Goal: Check status: Check status

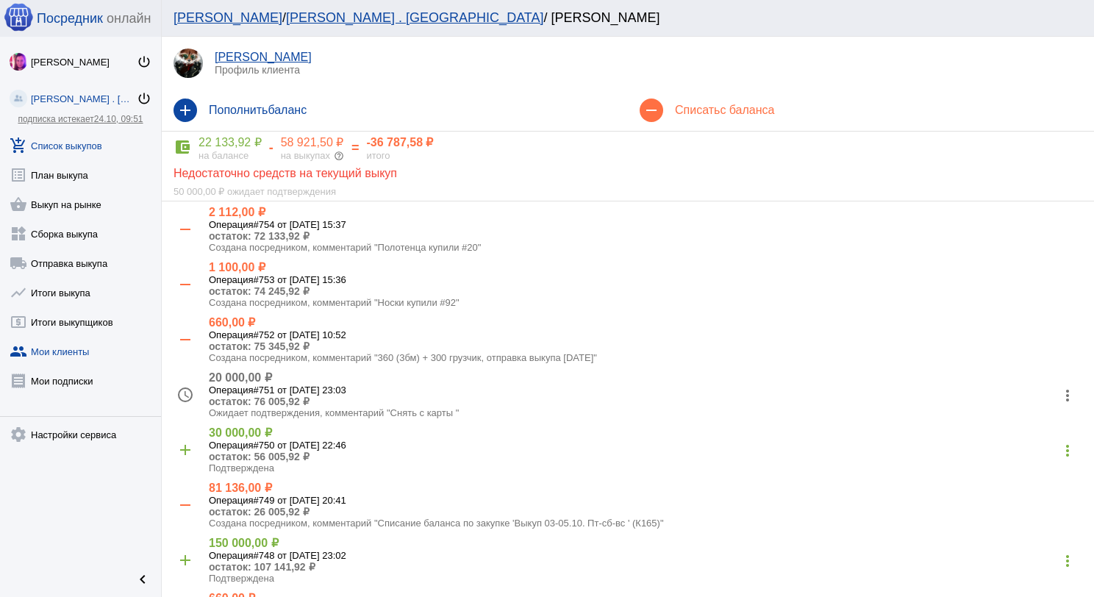
click at [99, 145] on link "add_shopping_cart Список выкупов" at bounding box center [80, 142] width 161 height 29
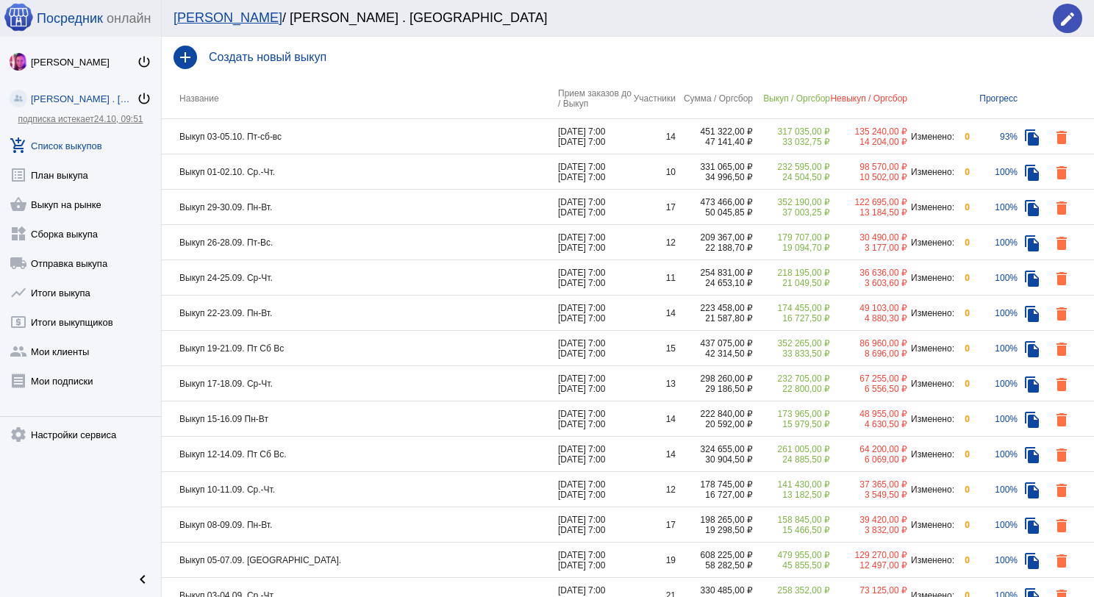
click at [349, 129] on td "Выкуп 03-05.10. Пт-сб-вс" at bounding box center [360, 136] width 396 height 35
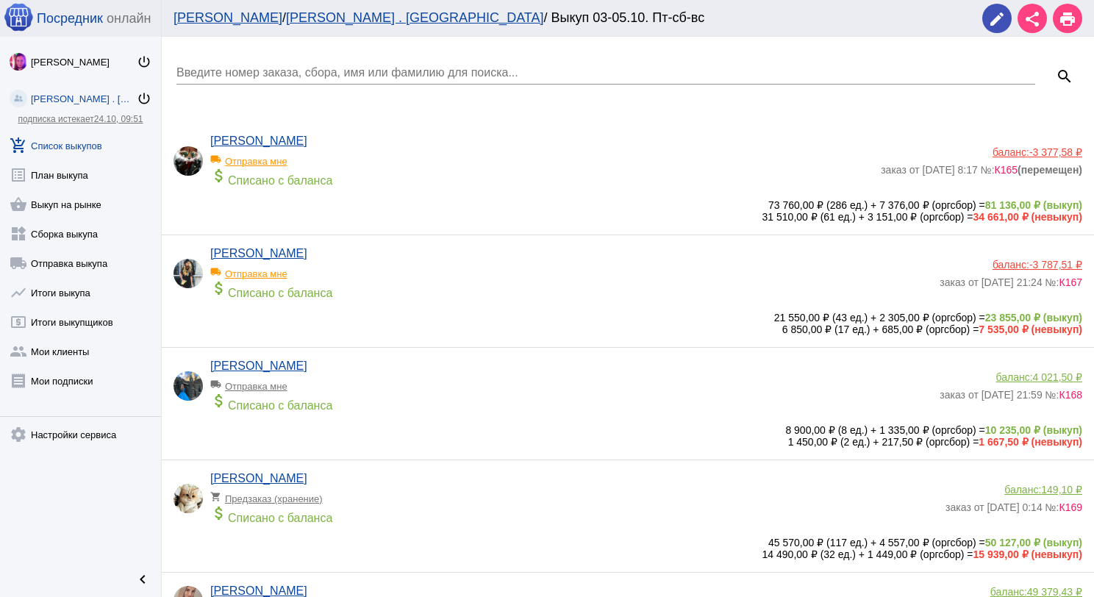
click at [359, 145] on div "[PERSON_NAME] local_shipping Отправка мне attach_money Списано с баланса" at bounding box center [545, 165] width 671 height 60
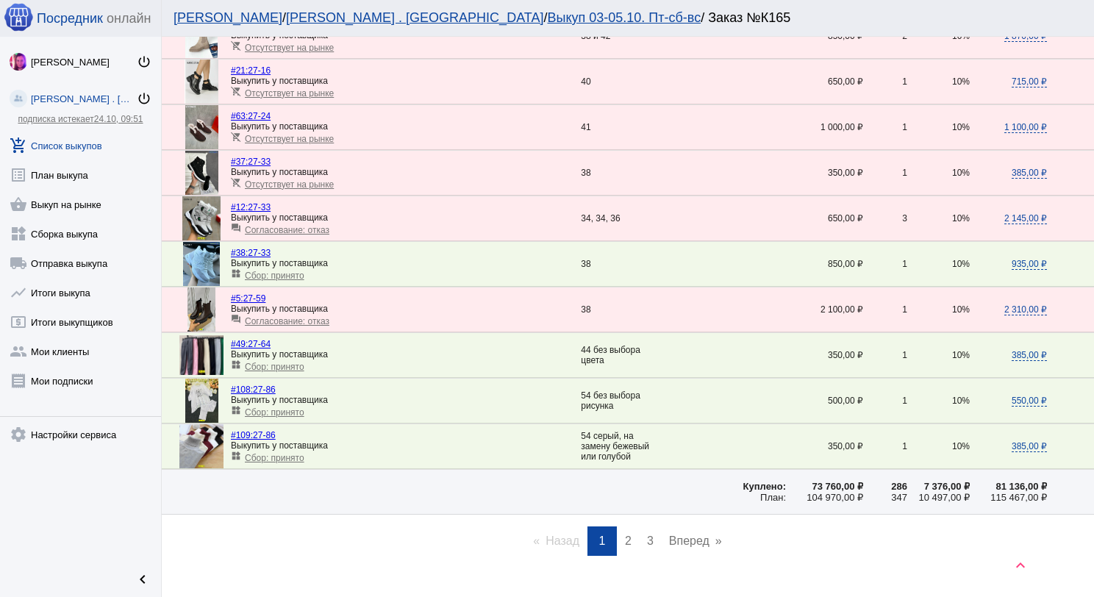
scroll to position [2015, 0]
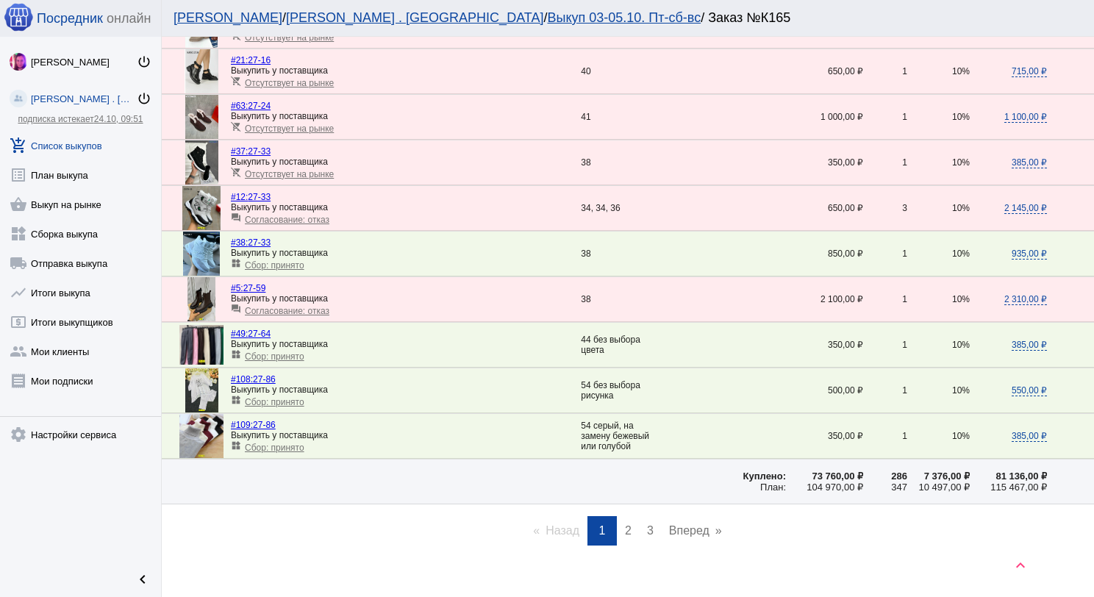
click at [621, 516] on link "page 2" at bounding box center [628, 530] width 21 height 29
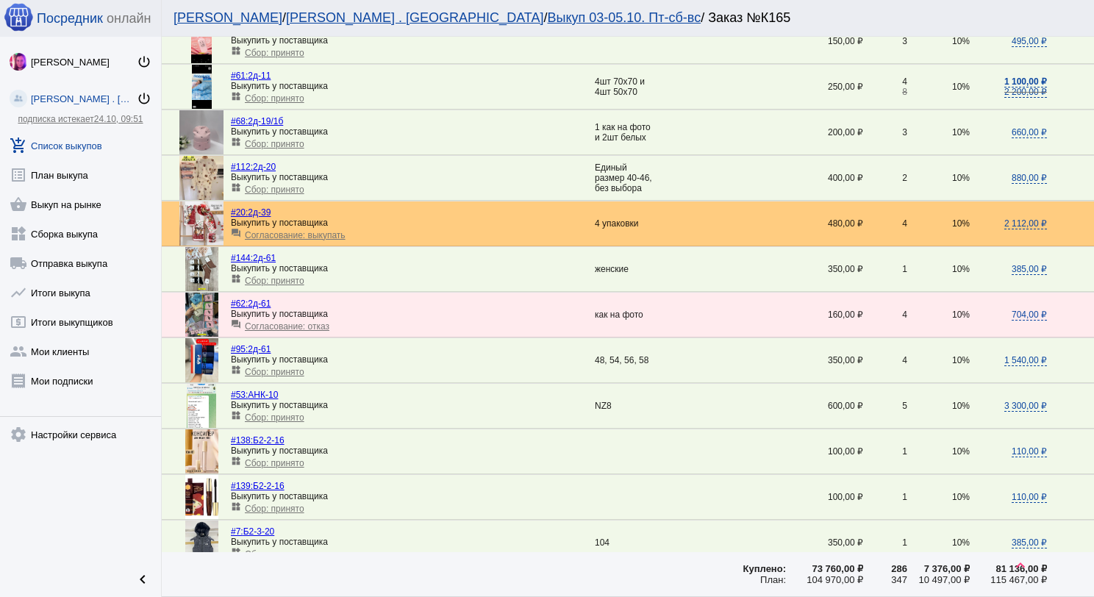
scroll to position [1691, 0]
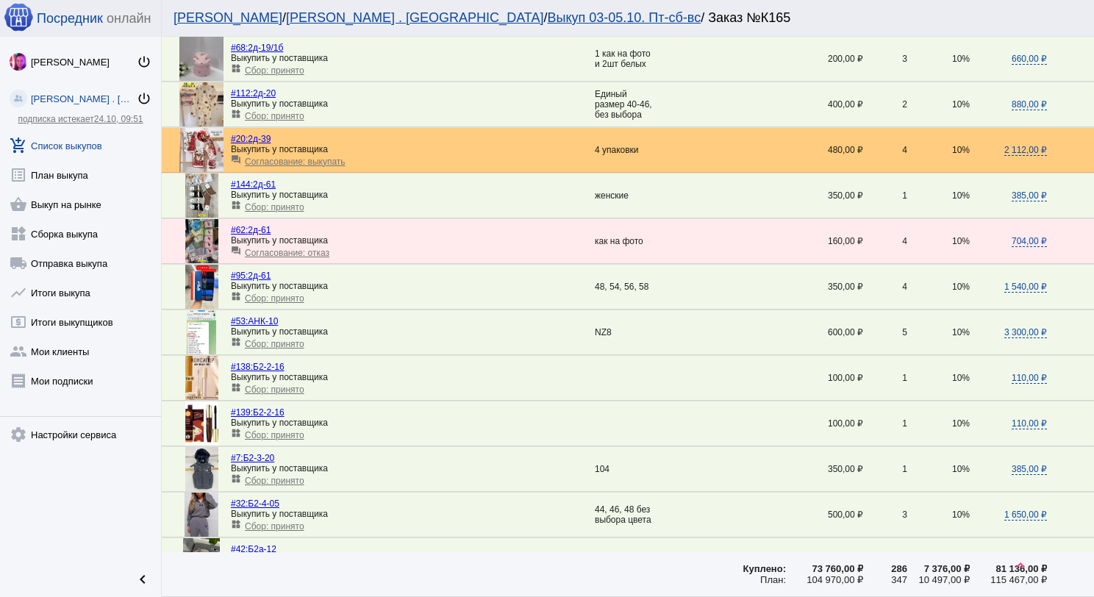
click at [272, 339] on span "Сбор: принято" at bounding box center [275, 344] width 60 height 10
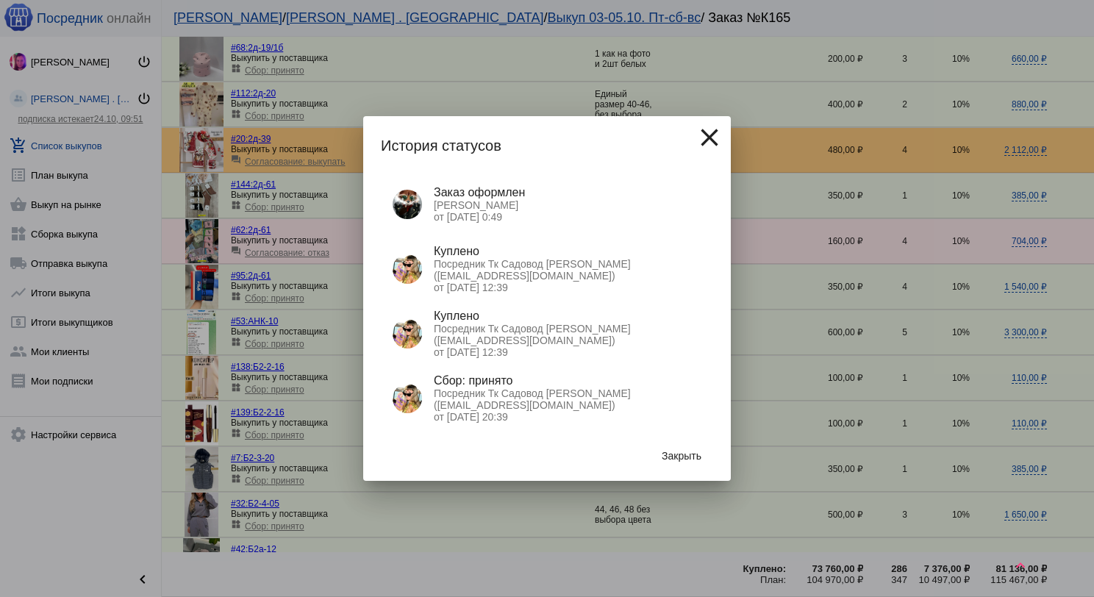
click at [671, 439] on div "Закрыть" at bounding box center [547, 456] width 332 height 50
click at [674, 455] on span "Закрыть" at bounding box center [682, 456] width 40 height 12
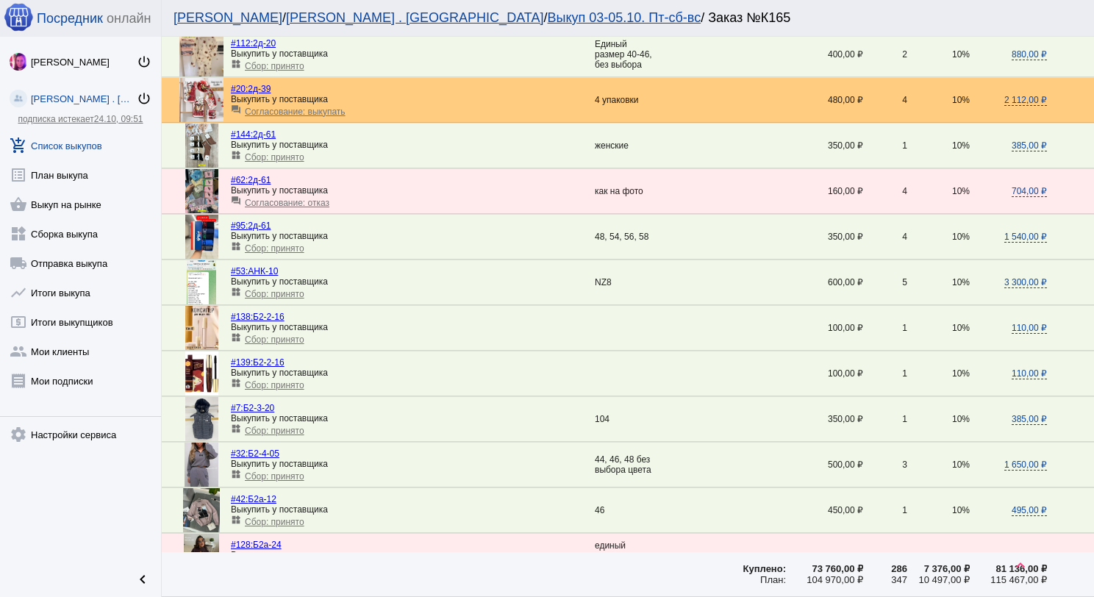
scroll to position [1985, 0]
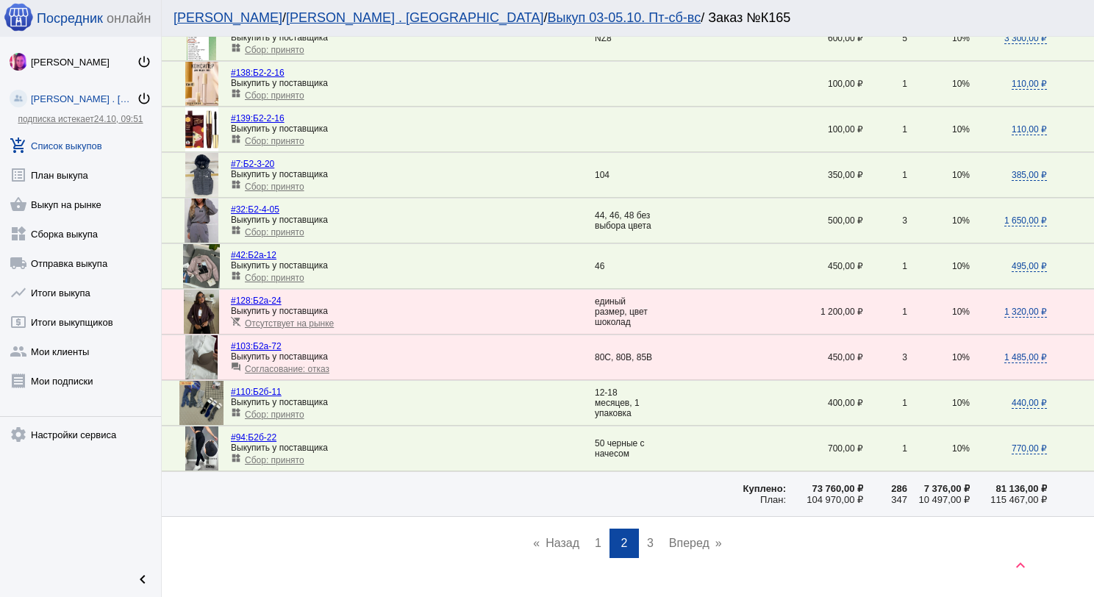
click at [647, 537] on span "3" at bounding box center [650, 543] width 7 height 12
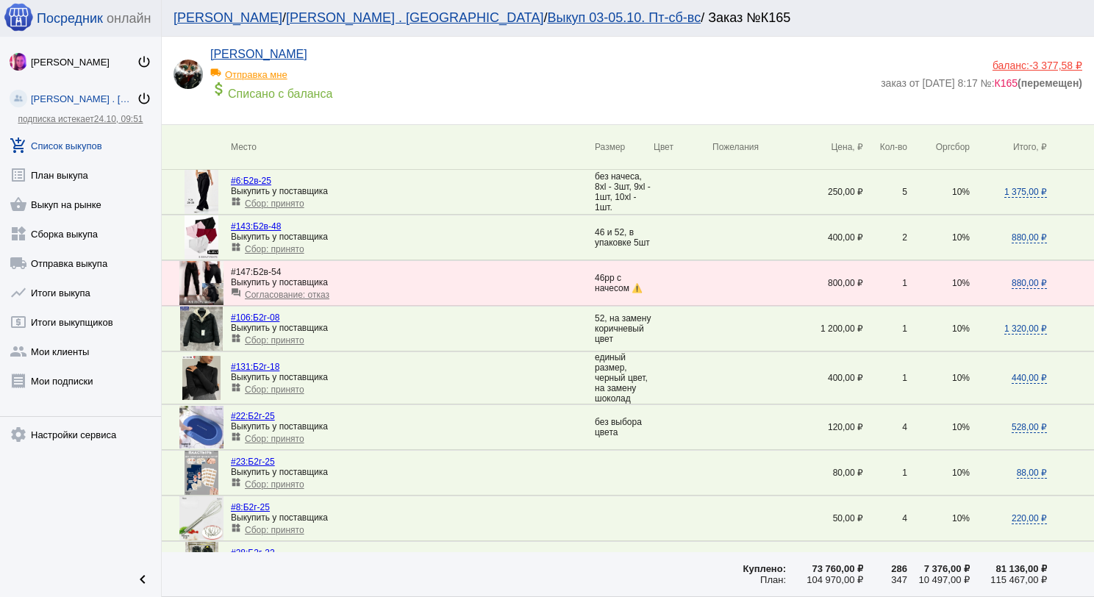
scroll to position [0, 0]
click at [92, 138] on link "add_shopping_cart Список выкупов" at bounding box center [80, 142] width 161 height 29
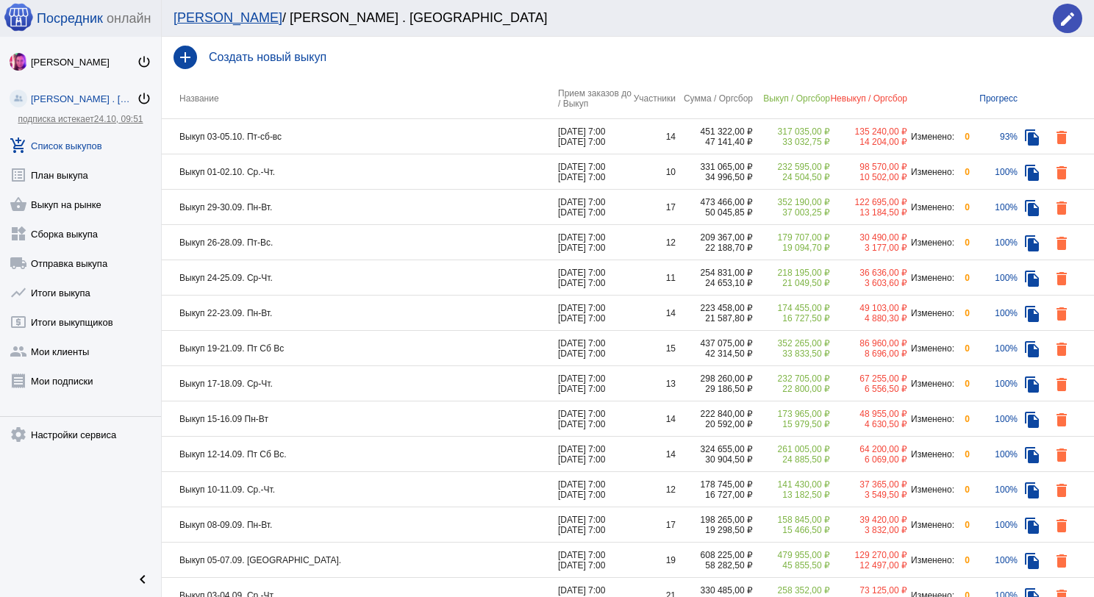
click at [293, 135] on td "Выкуп 03-05.10. Пт-сб-вс" at bounding box center [360, 136] width 396 height 35
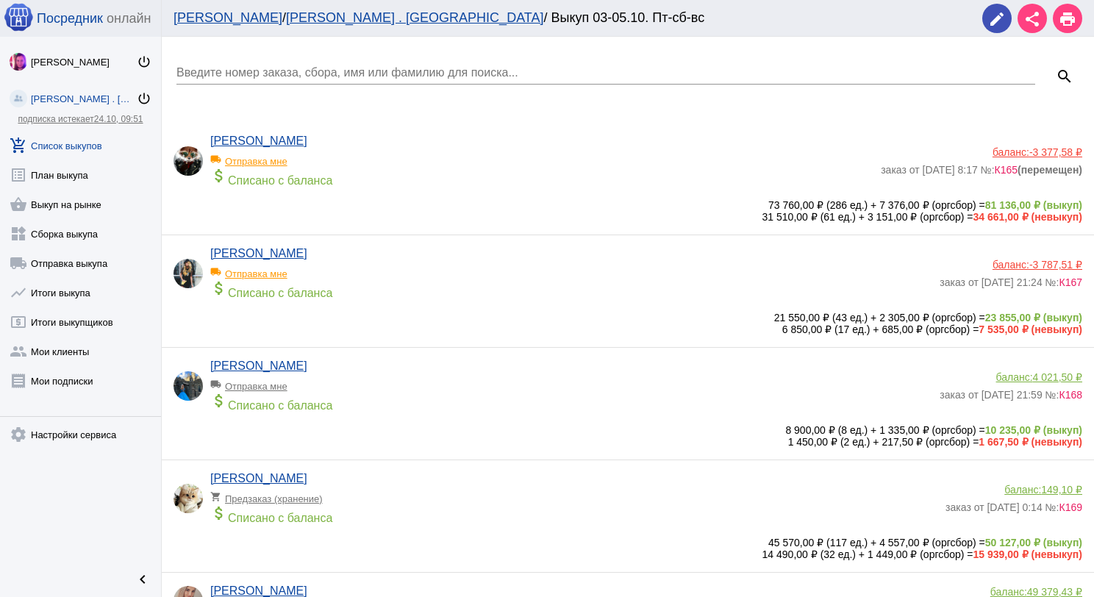
click at [274, 65] on div "Введите номер заказа, сбора, имя или фамилию для поиска..." at bounding box center [605, 67] width 859 height 33
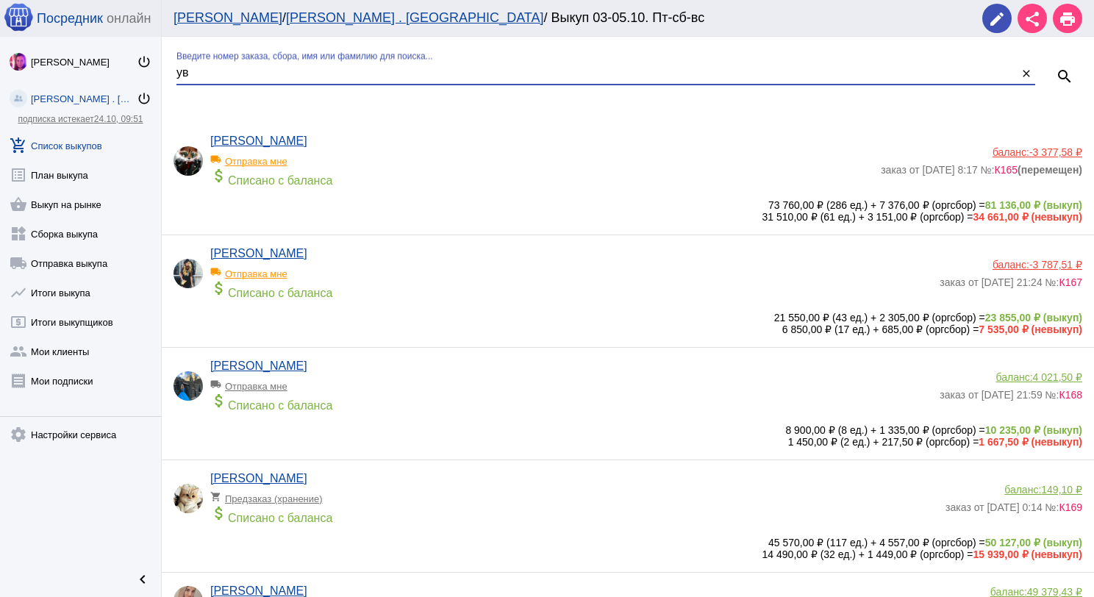
type input "у"
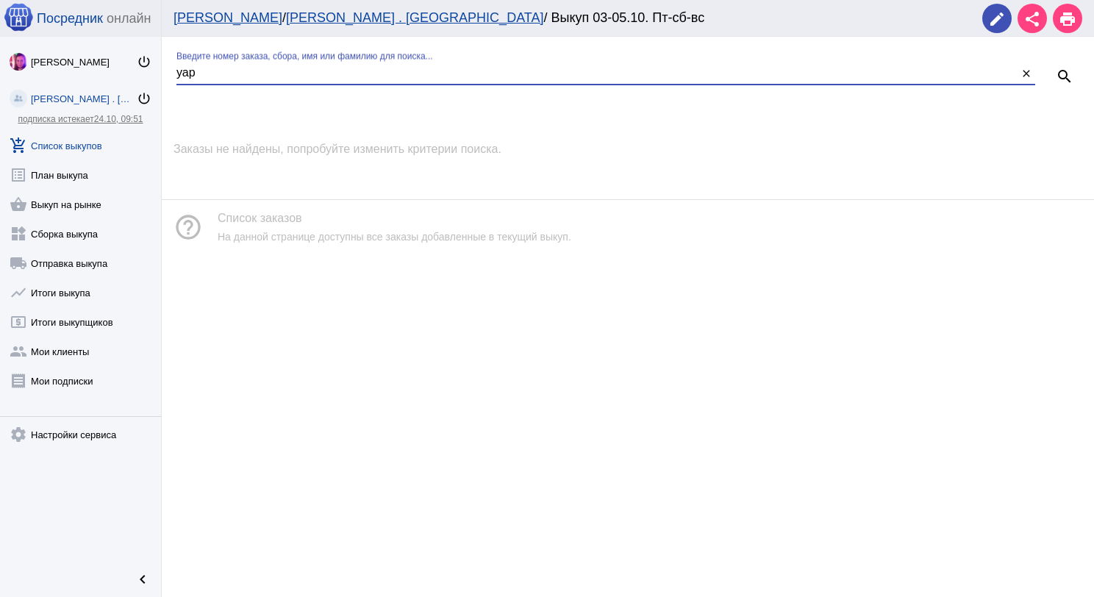
drag, startPoint x: 205, startPoint y: 67, endPoint x: 154, endPoint y: 74, distance: 51.9
click at [154, 74] on div "Посредник онлайн [PERSON_NAME] power_settings_new [PERSON_NAME] . Sадовод power…" at bounding box center [547, 298] width 1094 height 597
type input "у"
type input "кар"
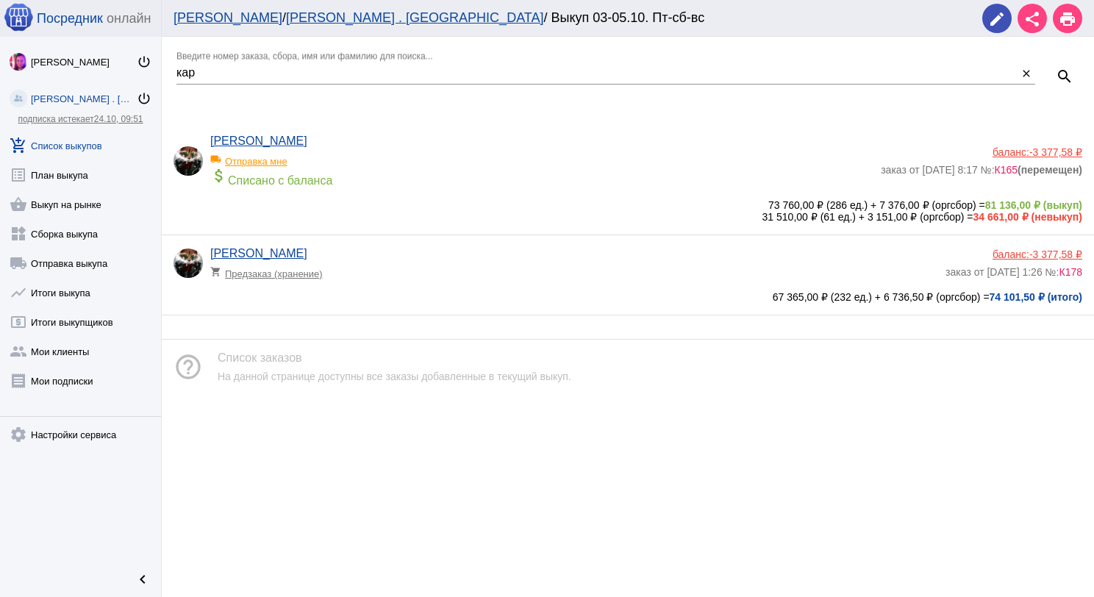
click at [368, 293] on div "67 365,00 ₽ (232 ед.) + 6 736,50 ₽ (оргсбор) = 74 101,50 ₽ (итого)" at bounding box center [628, 297] width 909 height 12
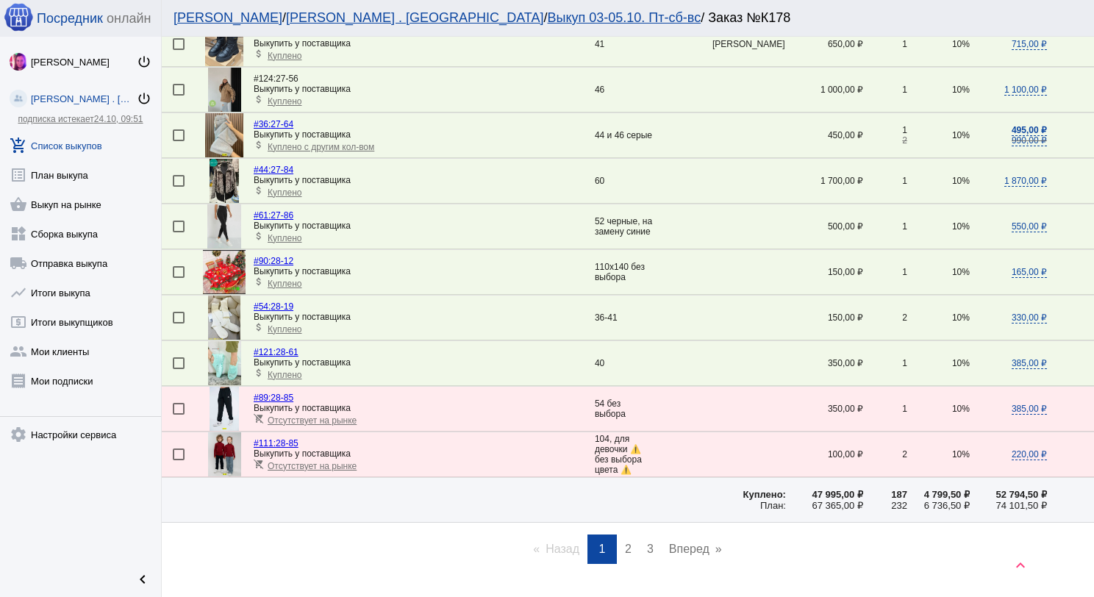
scroll to position [1973, 0]
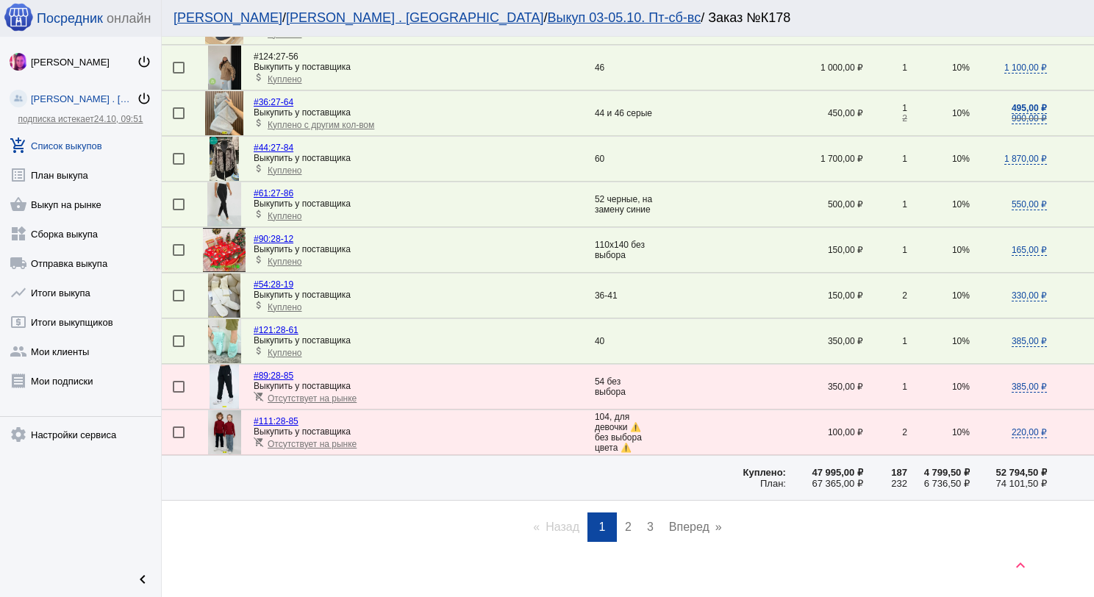
click at [625, 521] on span "2" at bounding box center [628, 527] width 7 height 12
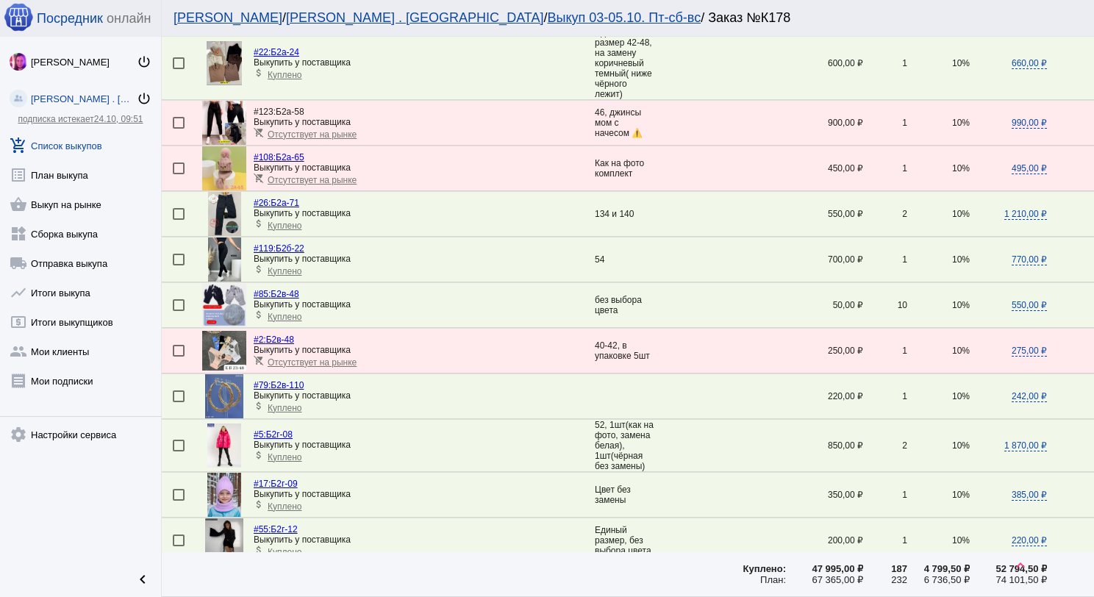
scroll to position [1985, 0]
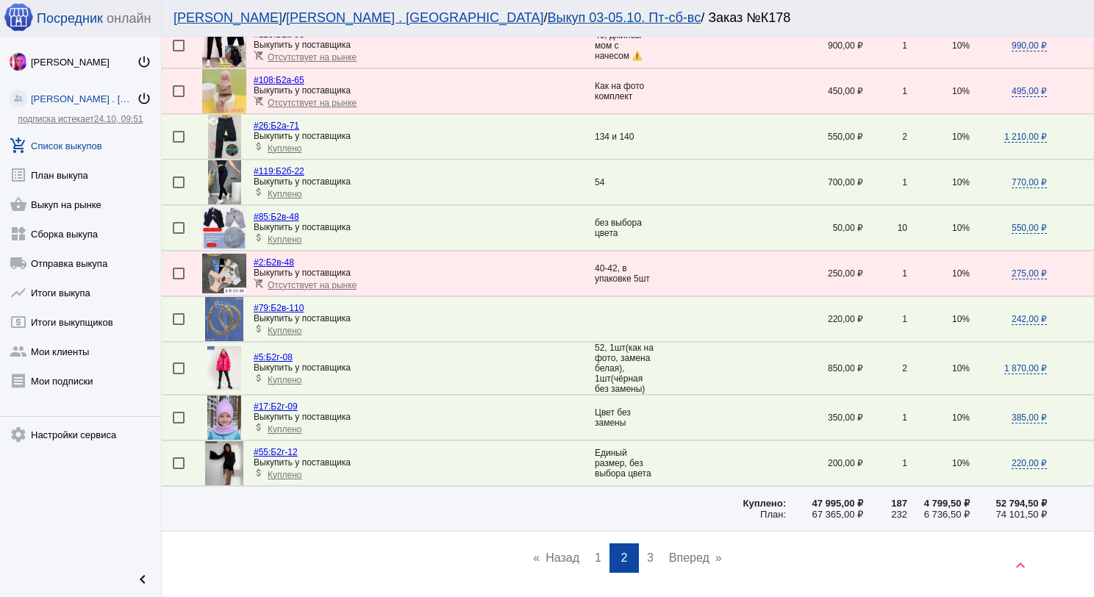
click at [643, 543] on link "page 3" at bounding box center [650, 557] width 21 height 29
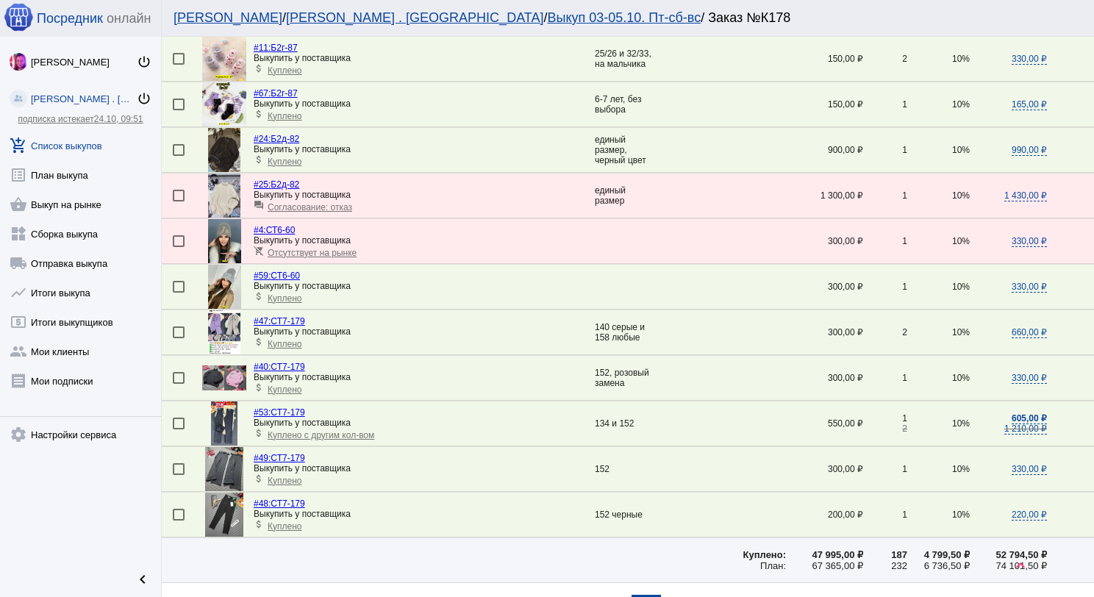
scroll to position [735, 0]
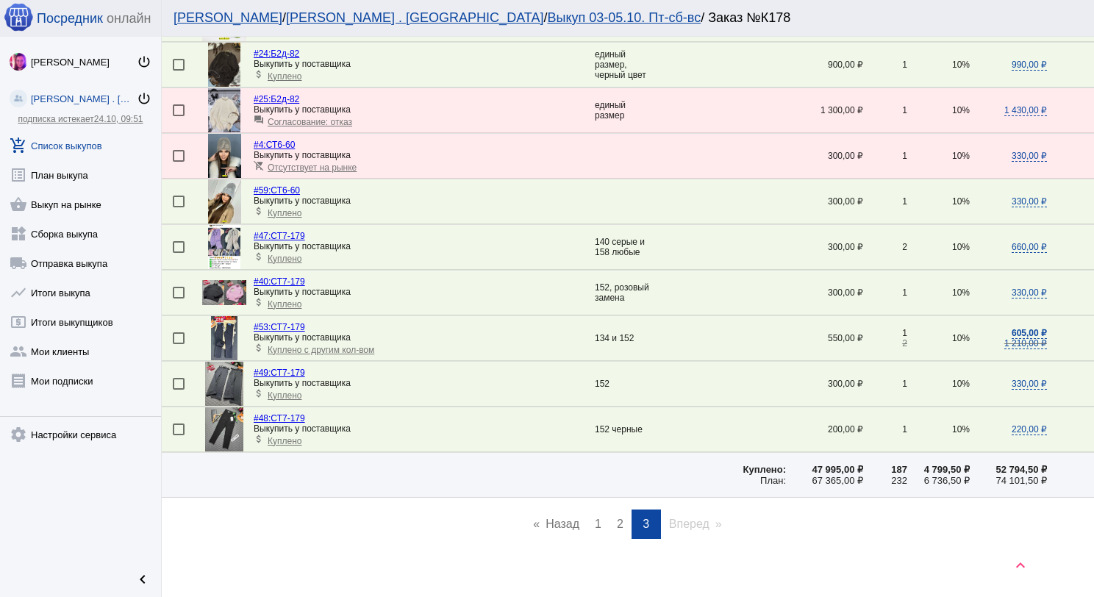
click at [324, 345] on span "Куплено с другим кол-вом" at bounding box center [321, 350] width 107 height 10
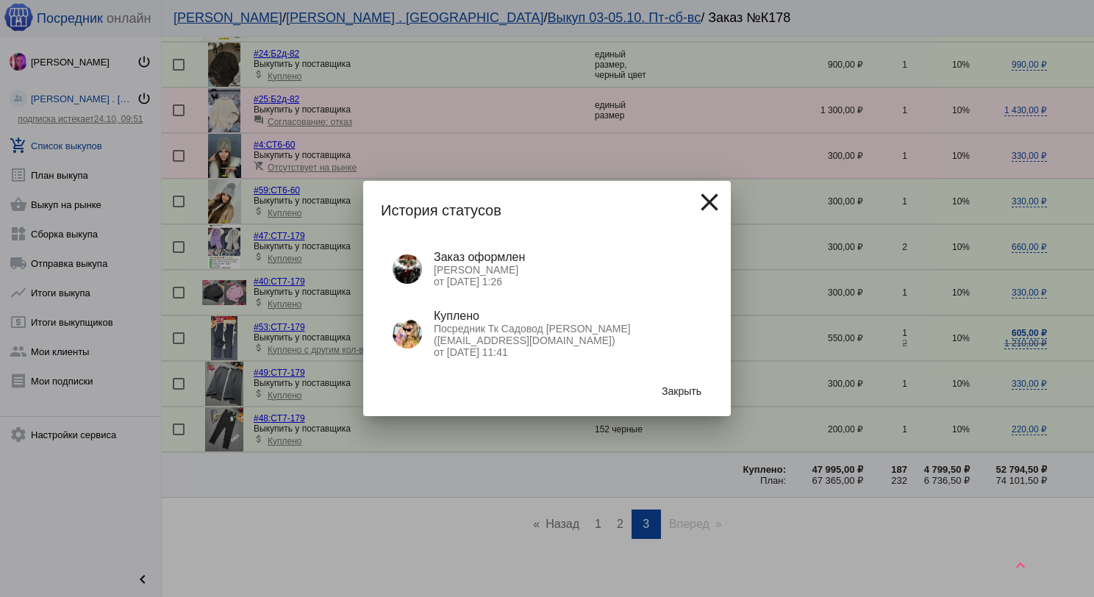
click at [675, 391] on span "Закрыть" at bounding box center [682, 391] width 40 height 12
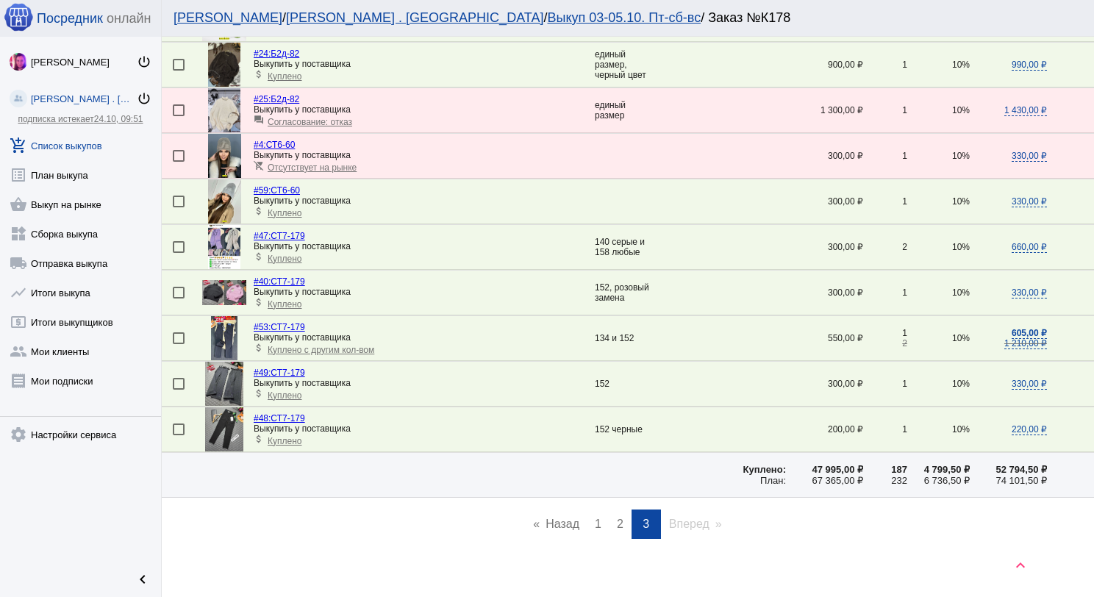
click at [88, 146] on link "add_shopping_cart Список выкупов" at bounding box center [80, 142] width 161 height 29
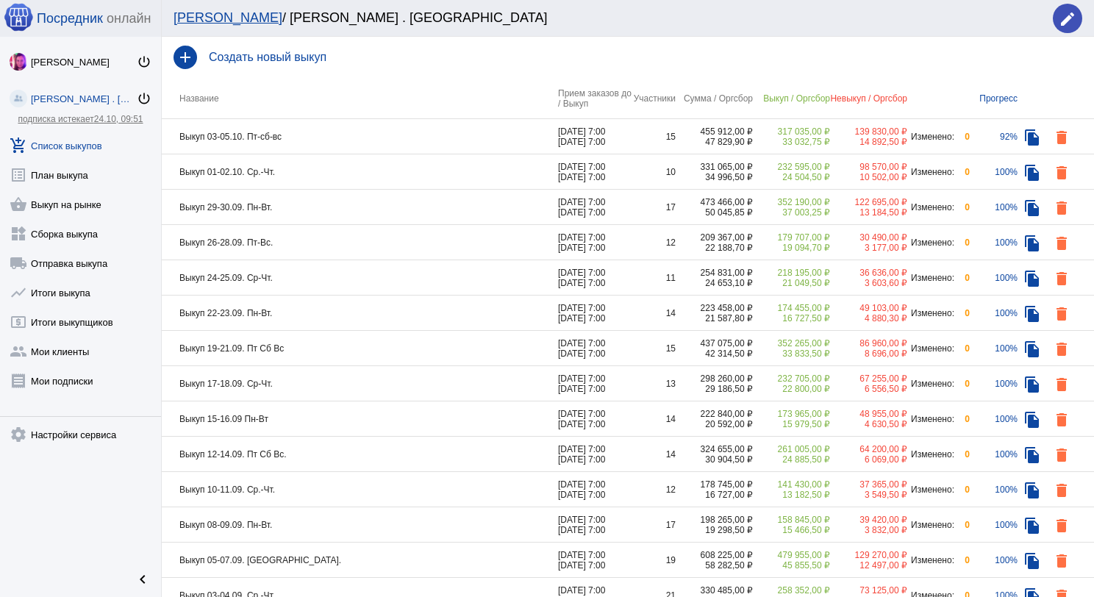
click at [356, 180] on td "Выкуп 01-02.10. Ср.-Чт." at bounding box center [360, 171] width 396 height 35
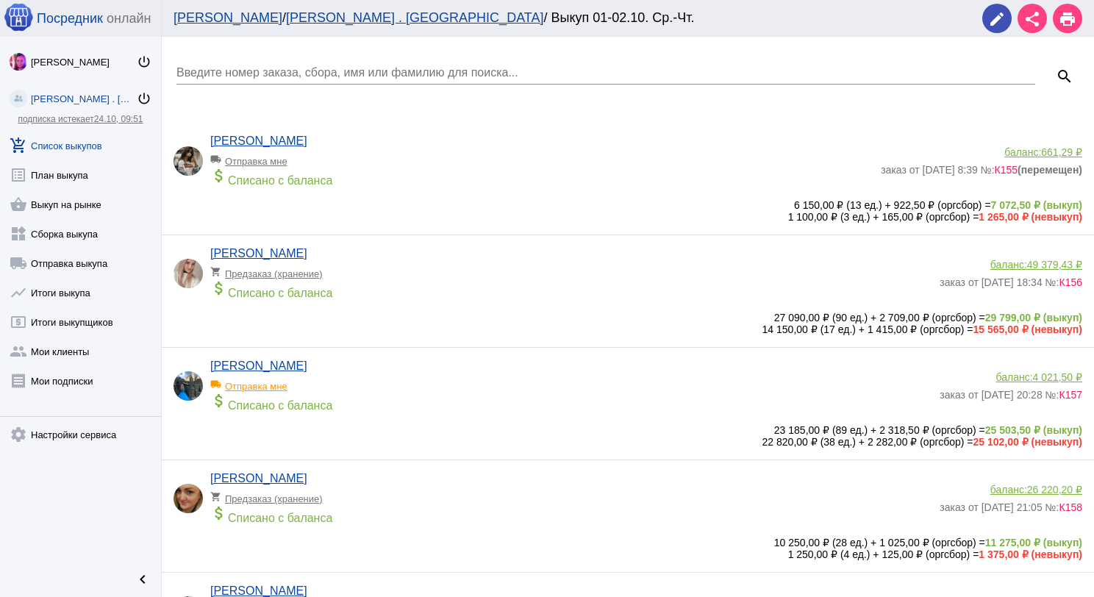
click at [337, 71] on input "Введите номер заказа, сбора, имя или фамилию для поиска..." at bounding box center [605, 72] width 859 height 13
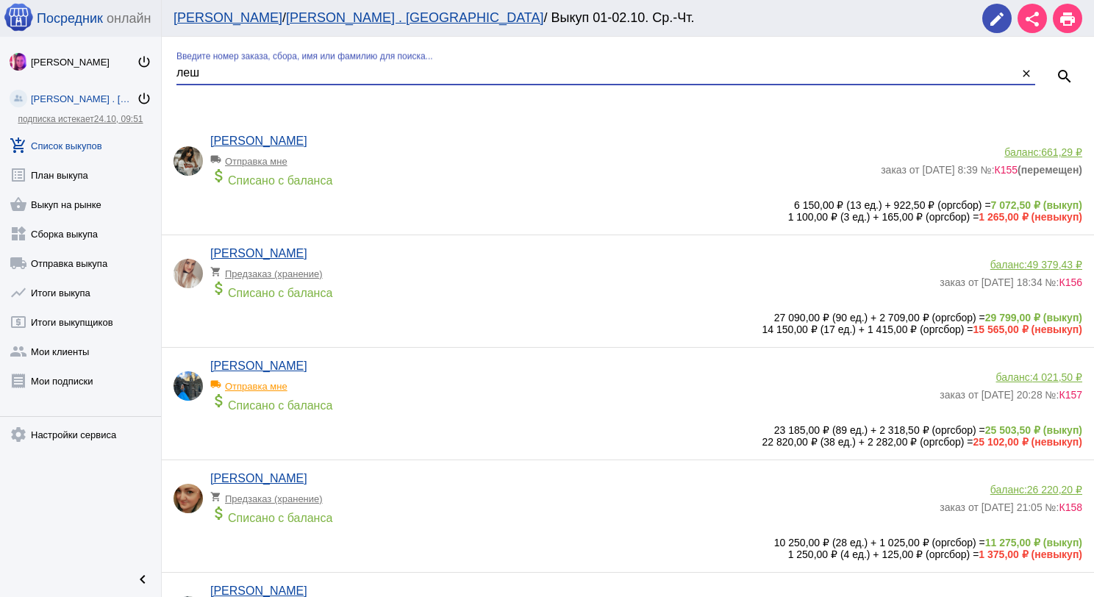
type input "леш"
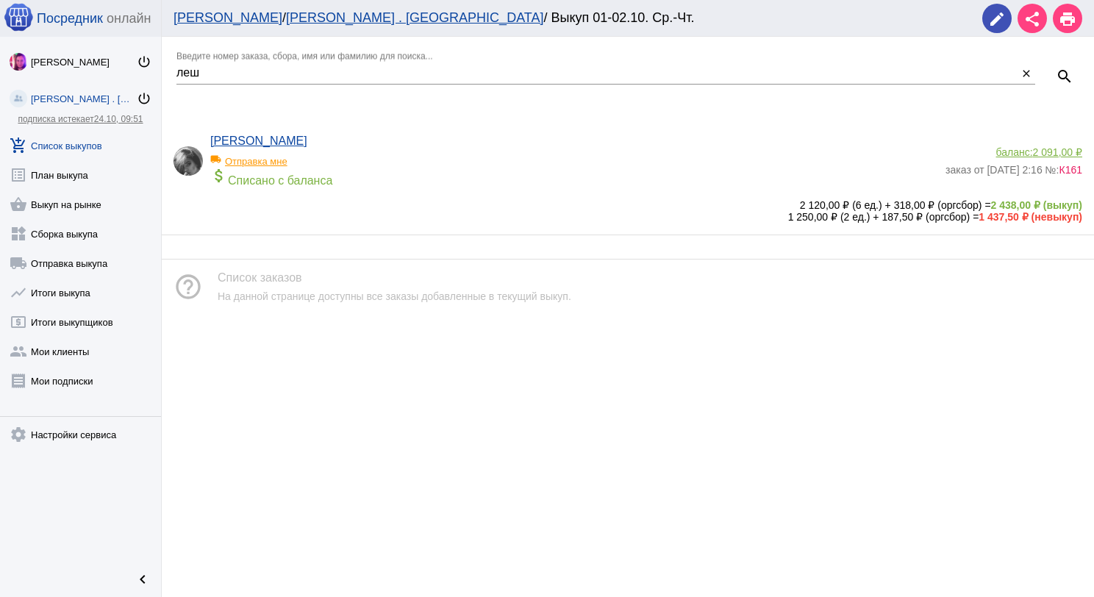
click at [282, 160] on div "local_shipping Отправка мне" at bounding box center [270, 157] width 121 height 19
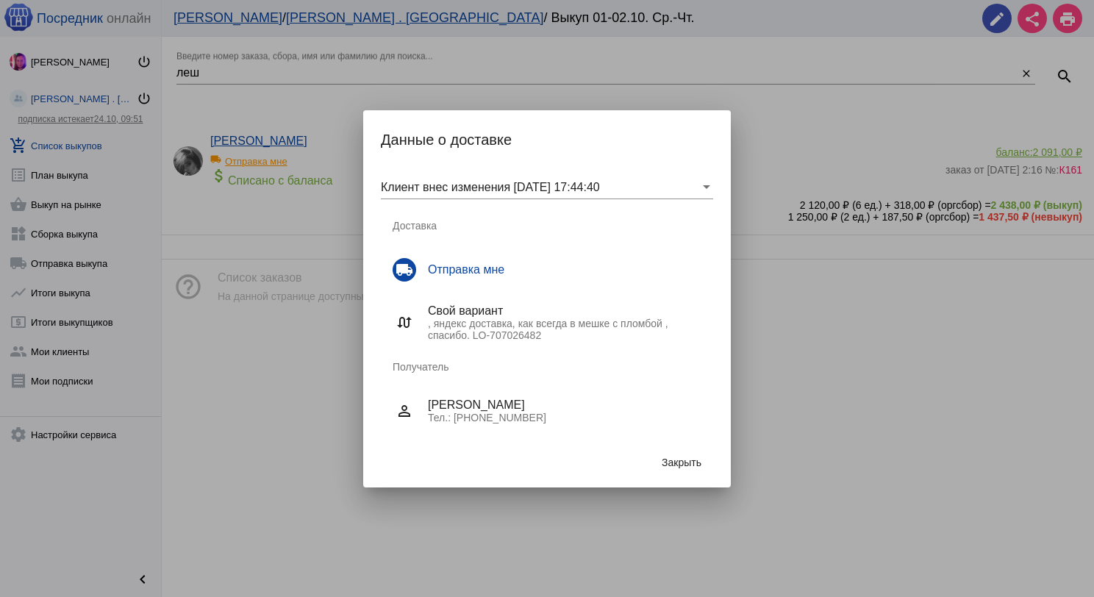
click at [685, 460] on span "Закрыть" at bounding box center [682, 463] width 40 height 12
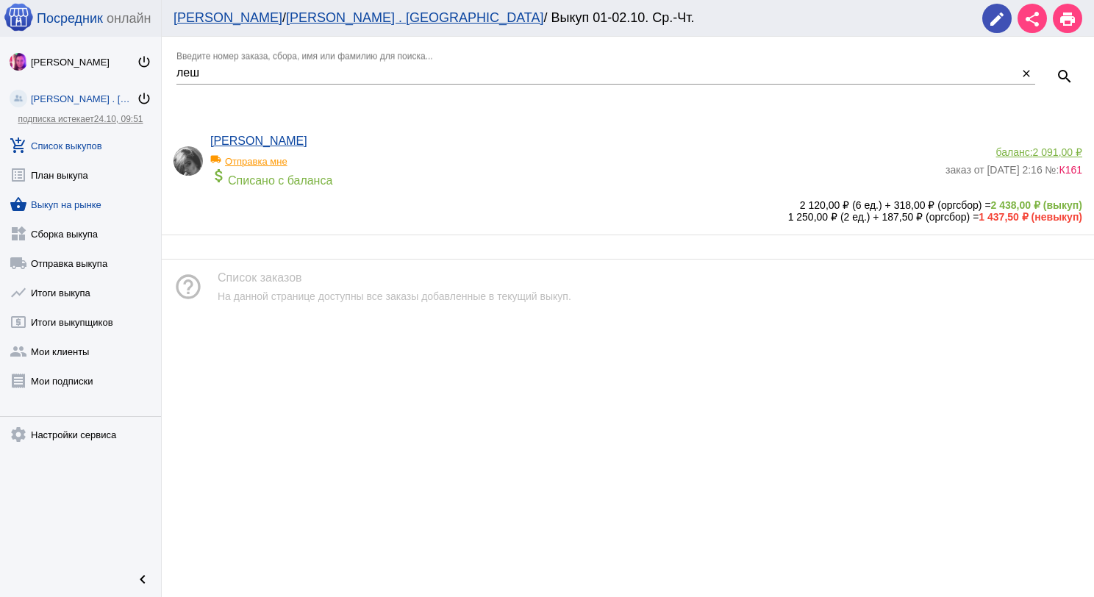
click at [71, 204] on link "shopping_basket Выкуп на рынке" at bounding box center [80, 201] width 161 height 29
